Goal: Navigation & Orientation: Find specific page/section

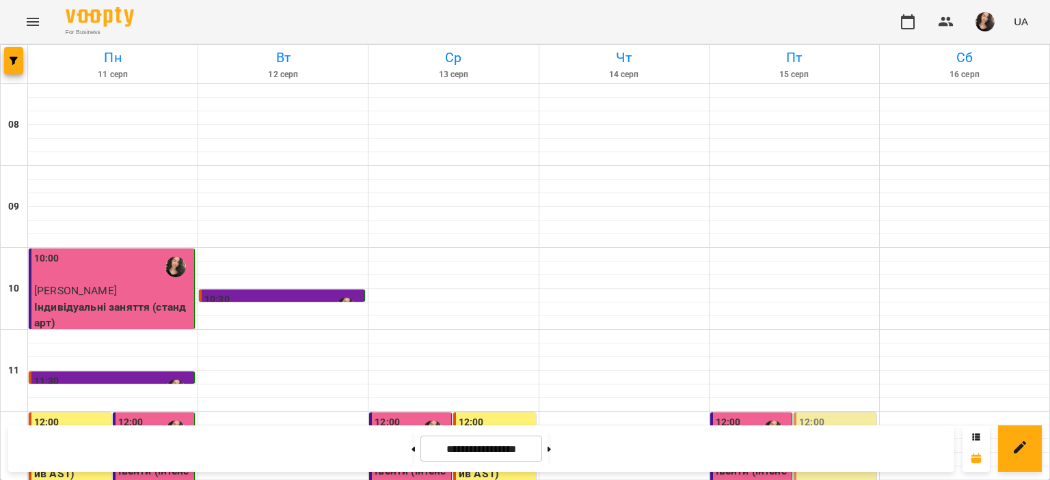
scroll to position [252, 0]
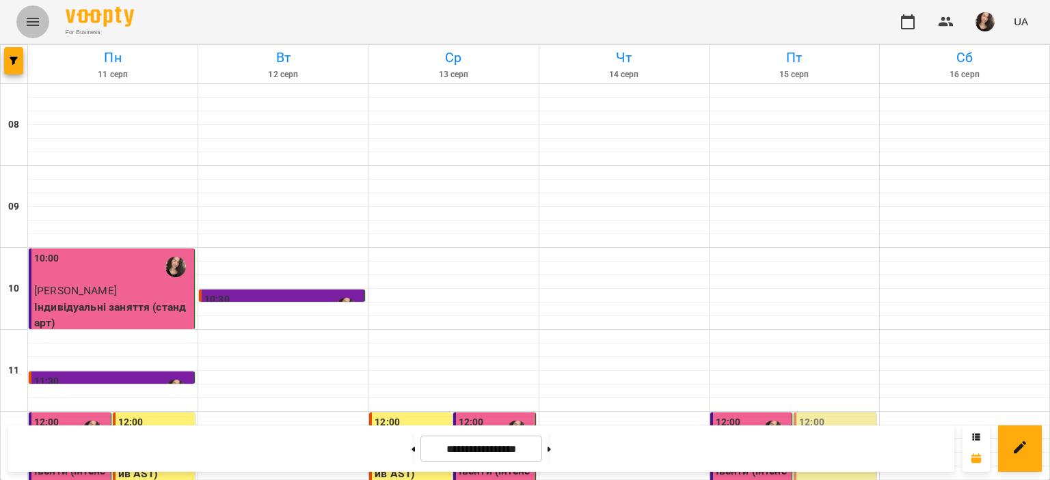
click at [25, 14] on icon "Menu" at bounding box center [33, 22] width 16 height 16
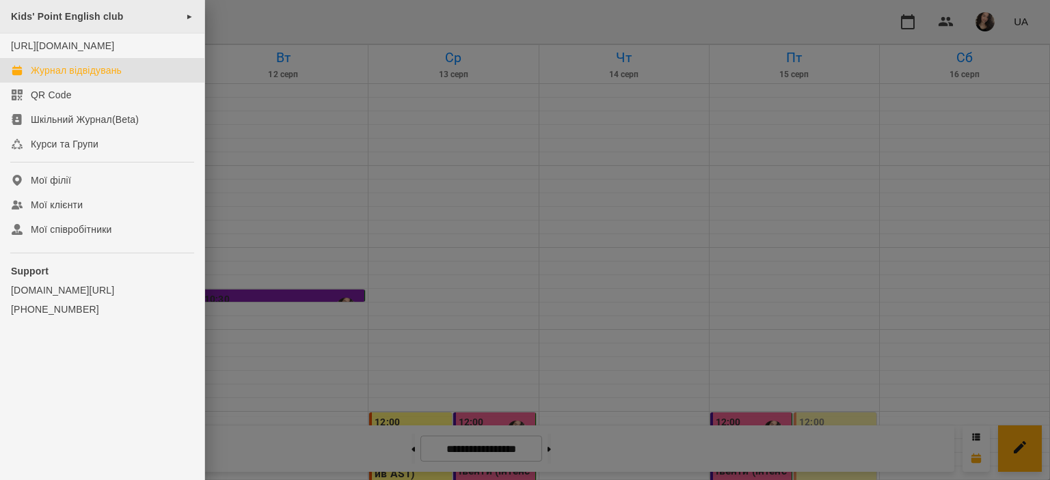
click at [52, 18] on span "Kids' Point English club" at bounding box center [67, 16] width 112 height 11
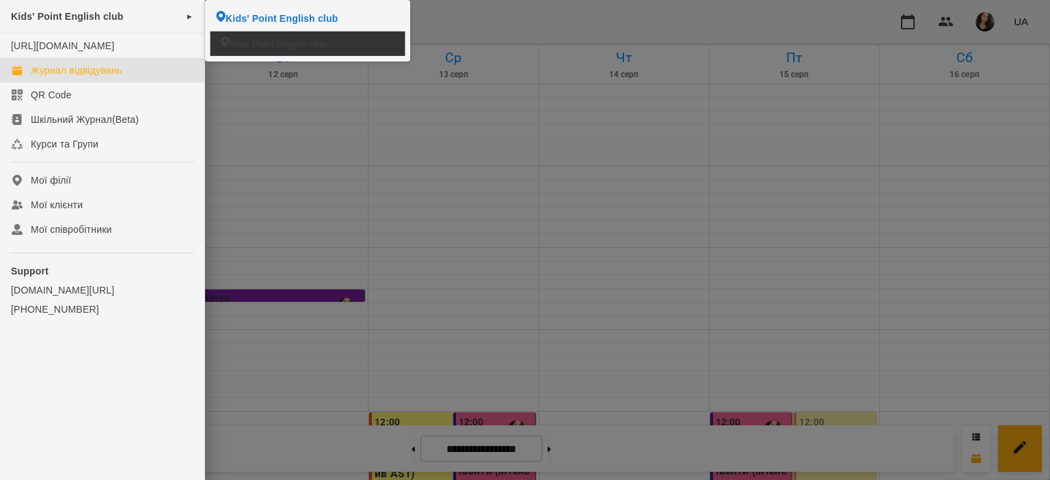
click at [247, 37] on span "Kids' Point English club" at bounding box center [278, 43] width 97 height 13
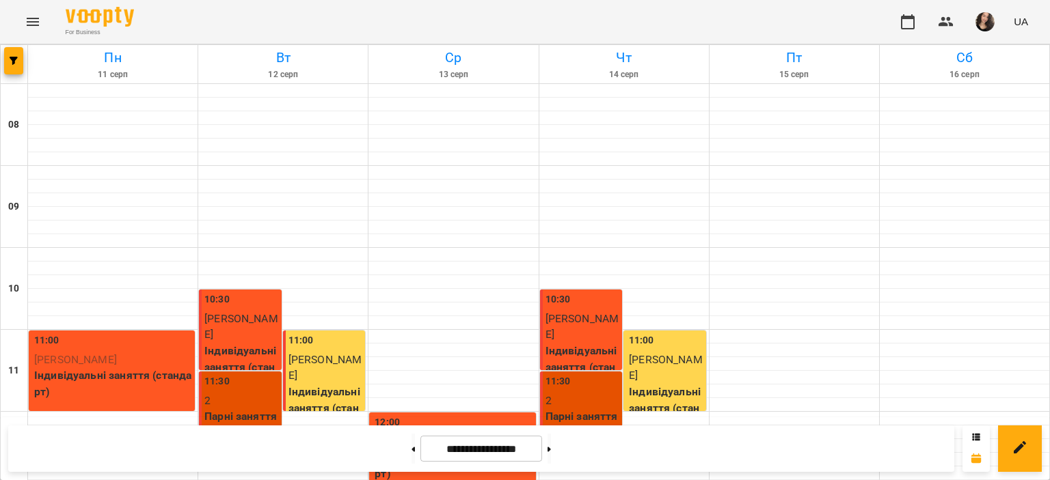
scroll to position [649, 0]
